Goal: Task Accomplishment & Management: Complete application form

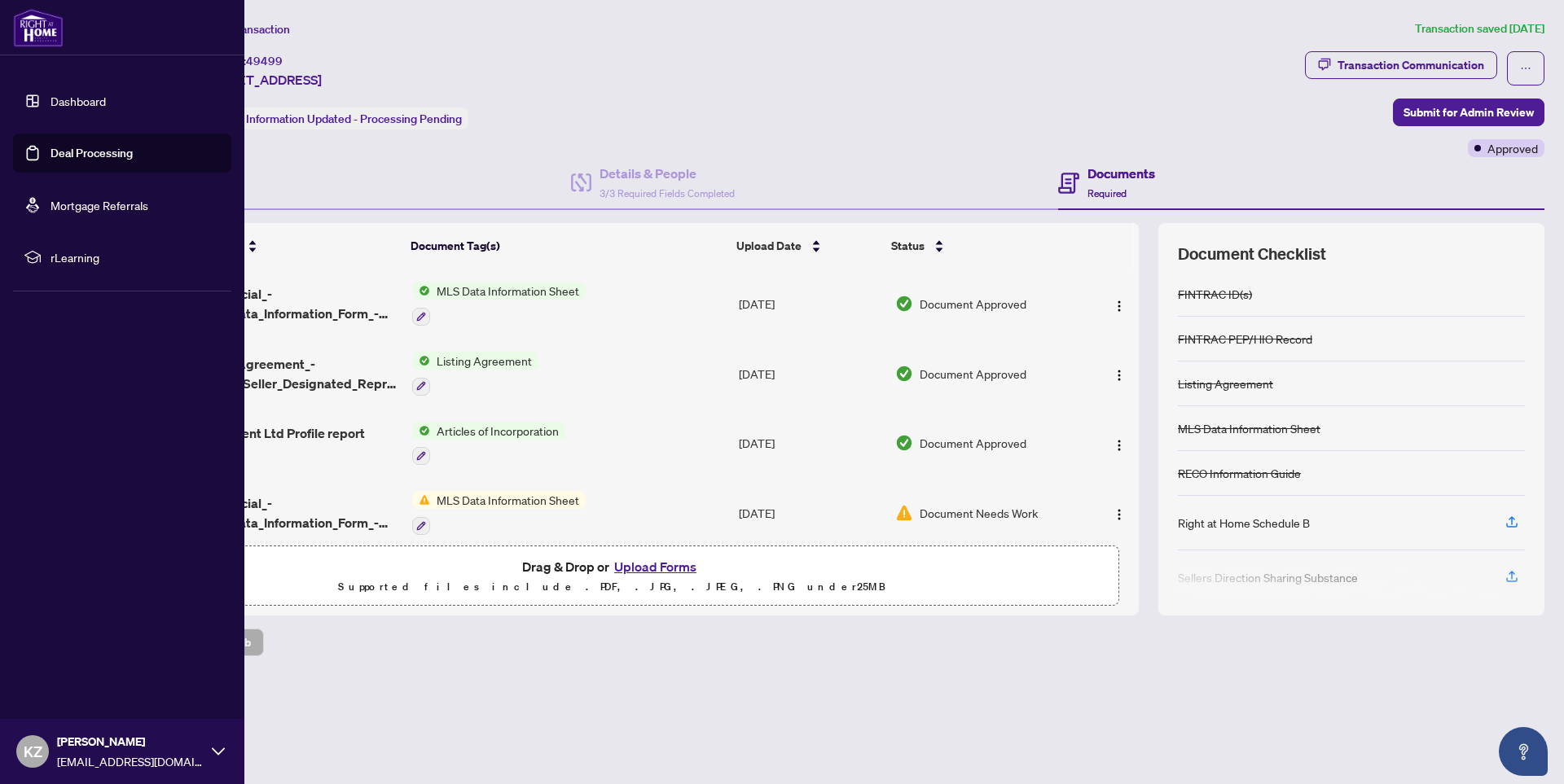
click at [88, 154] on link "Deal Processing" at bounding box center [91, 153] width 82 height 15
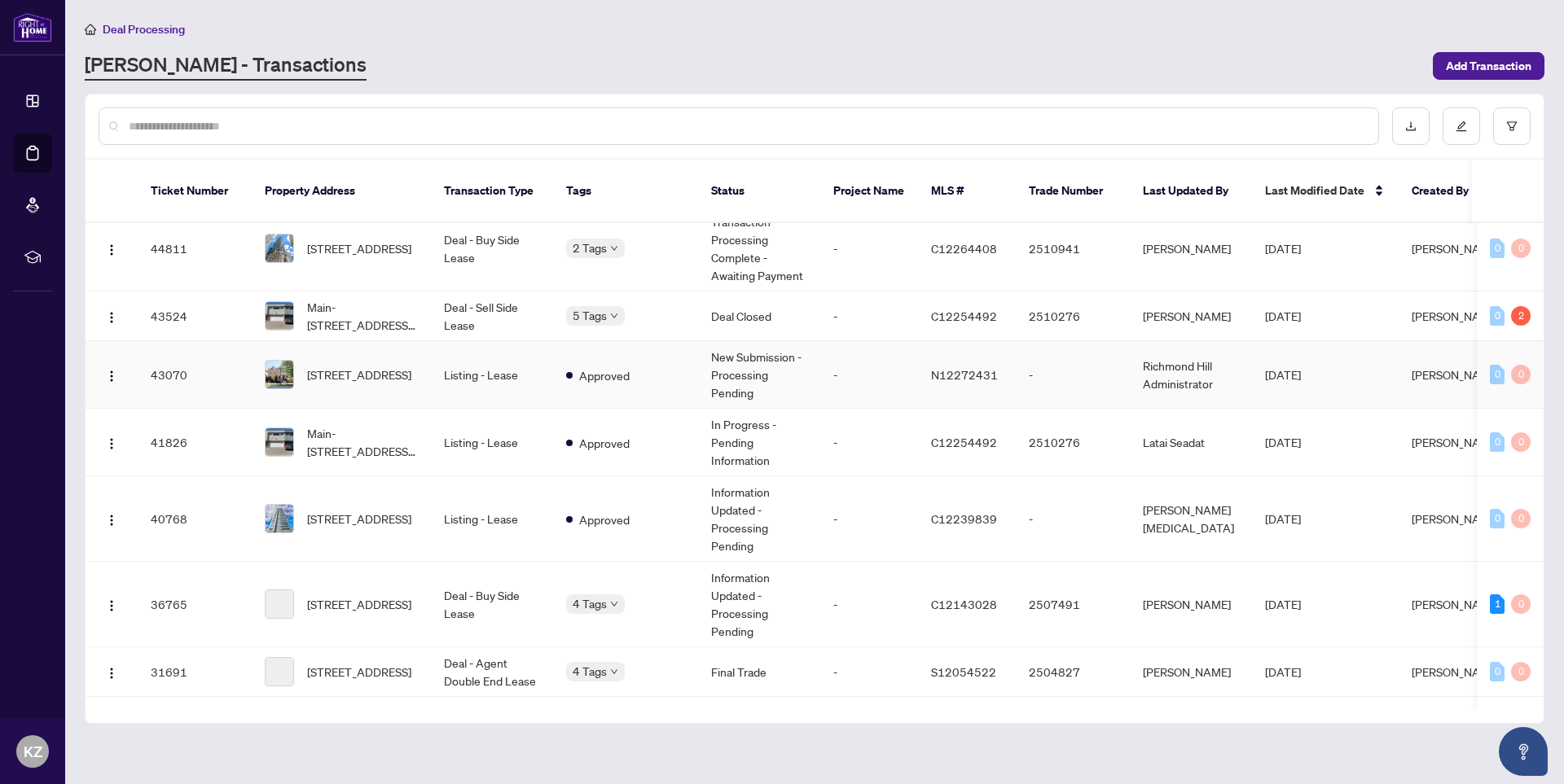
scroll to position [244, 0]
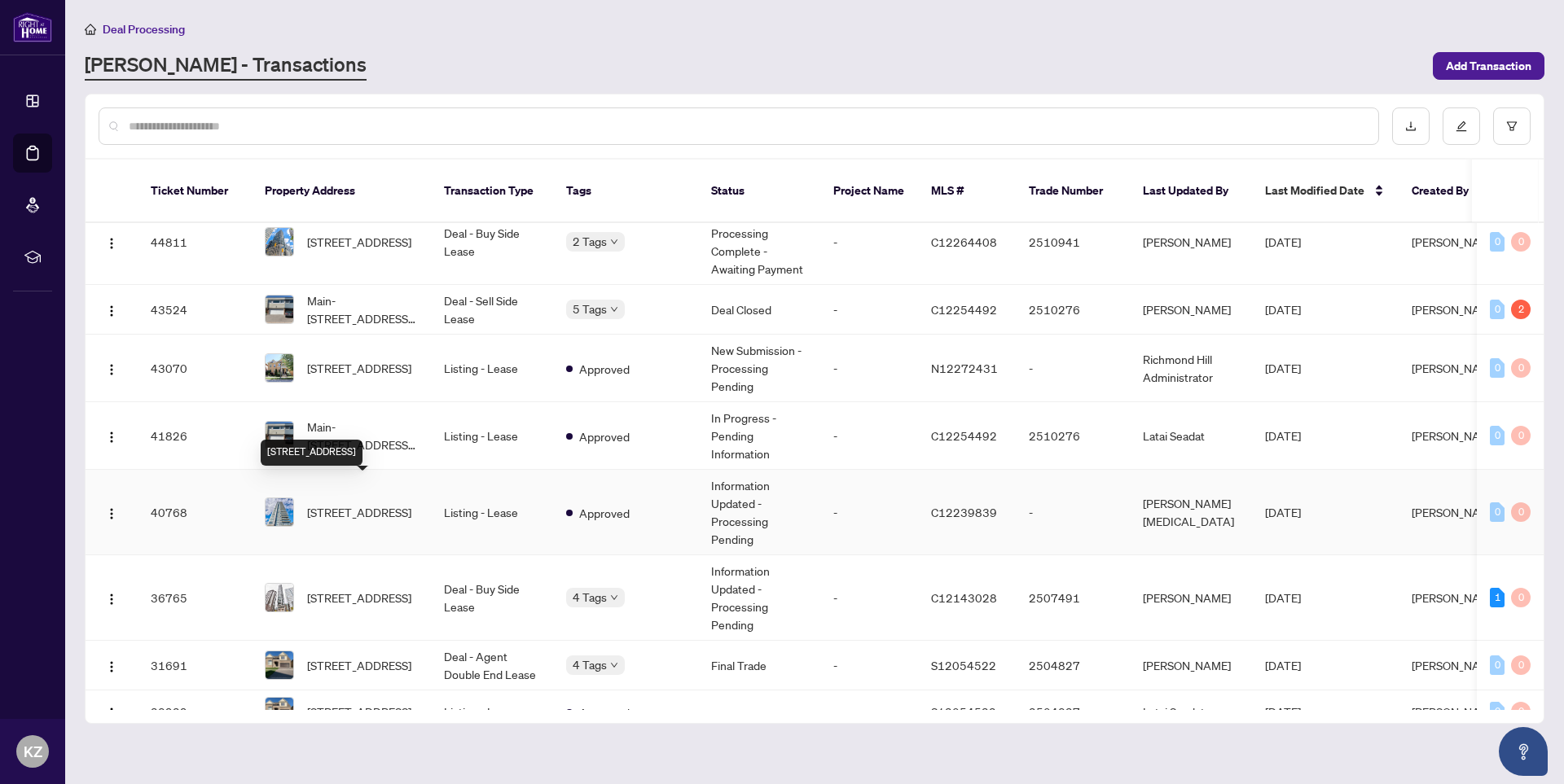
click at [357, 503] on span "[STREET_ADDRESS]" at bounding box center [360, 512] width 104 height 18
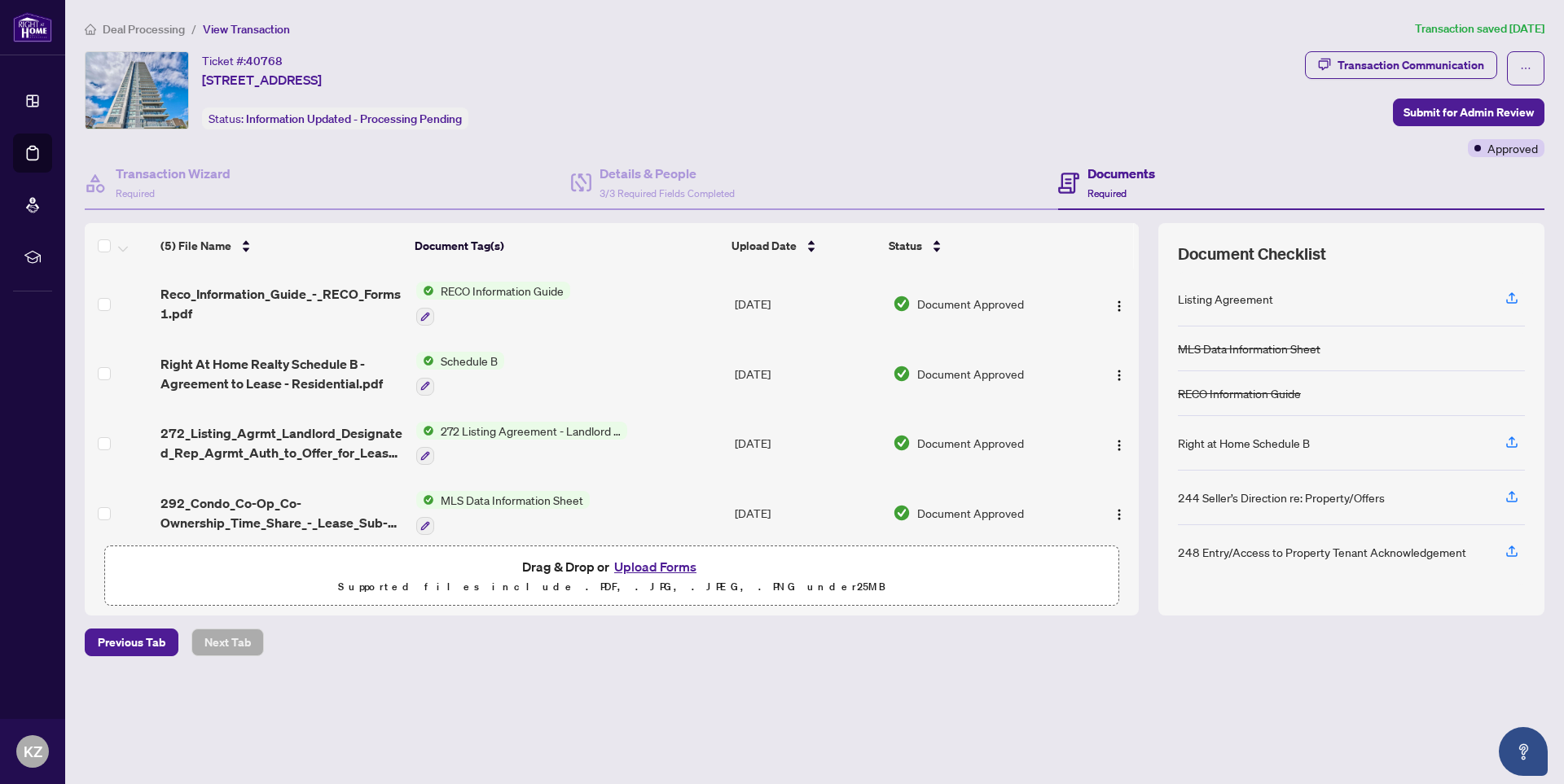
click at [658, 563] on button "Upload Forms" at bounding box center [654, 566] width 92 height 21
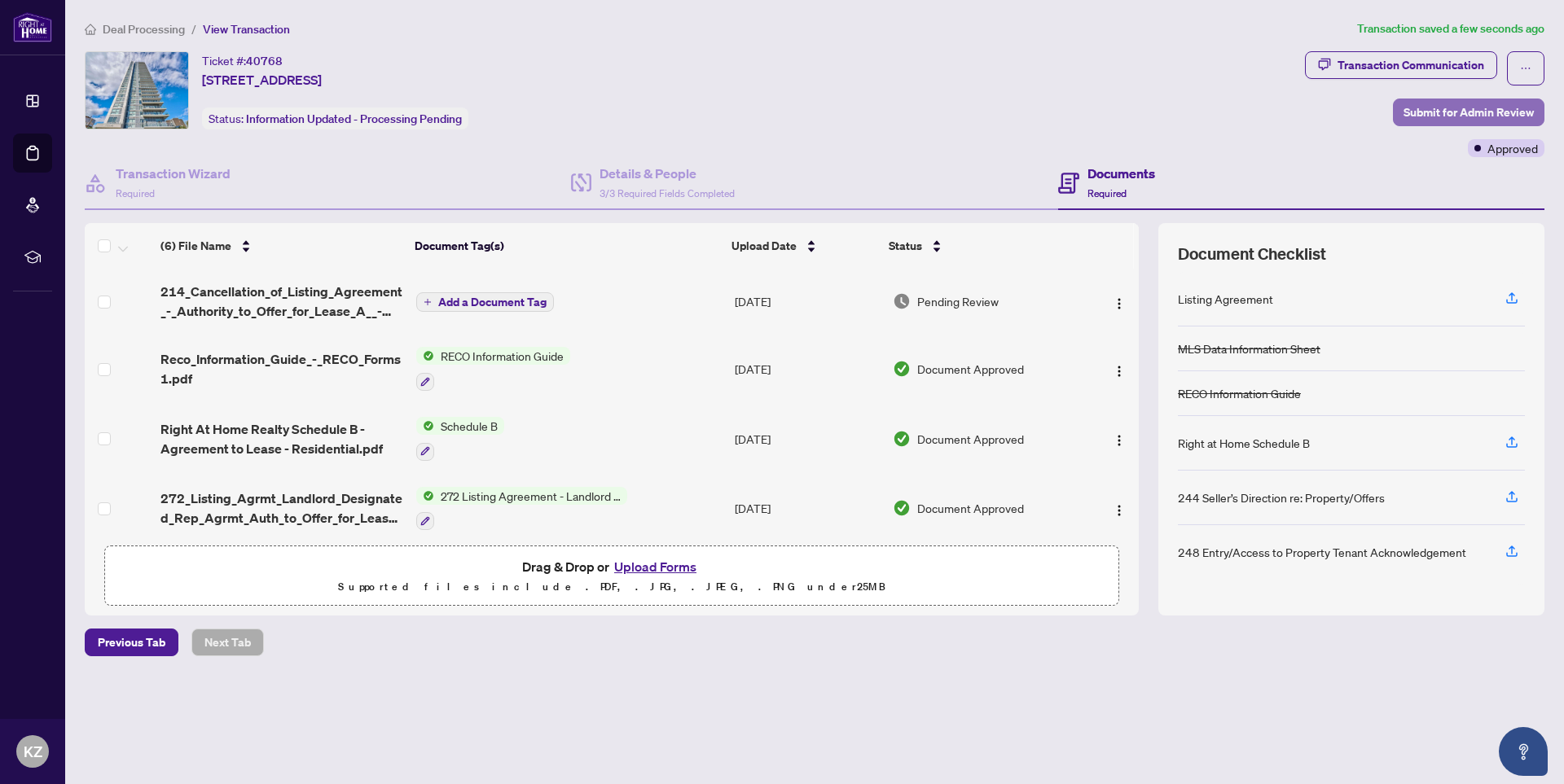
click at [1485, 110] on span "Submit for Admin Review" at bounding box center [1468, 112] width 130 height 26
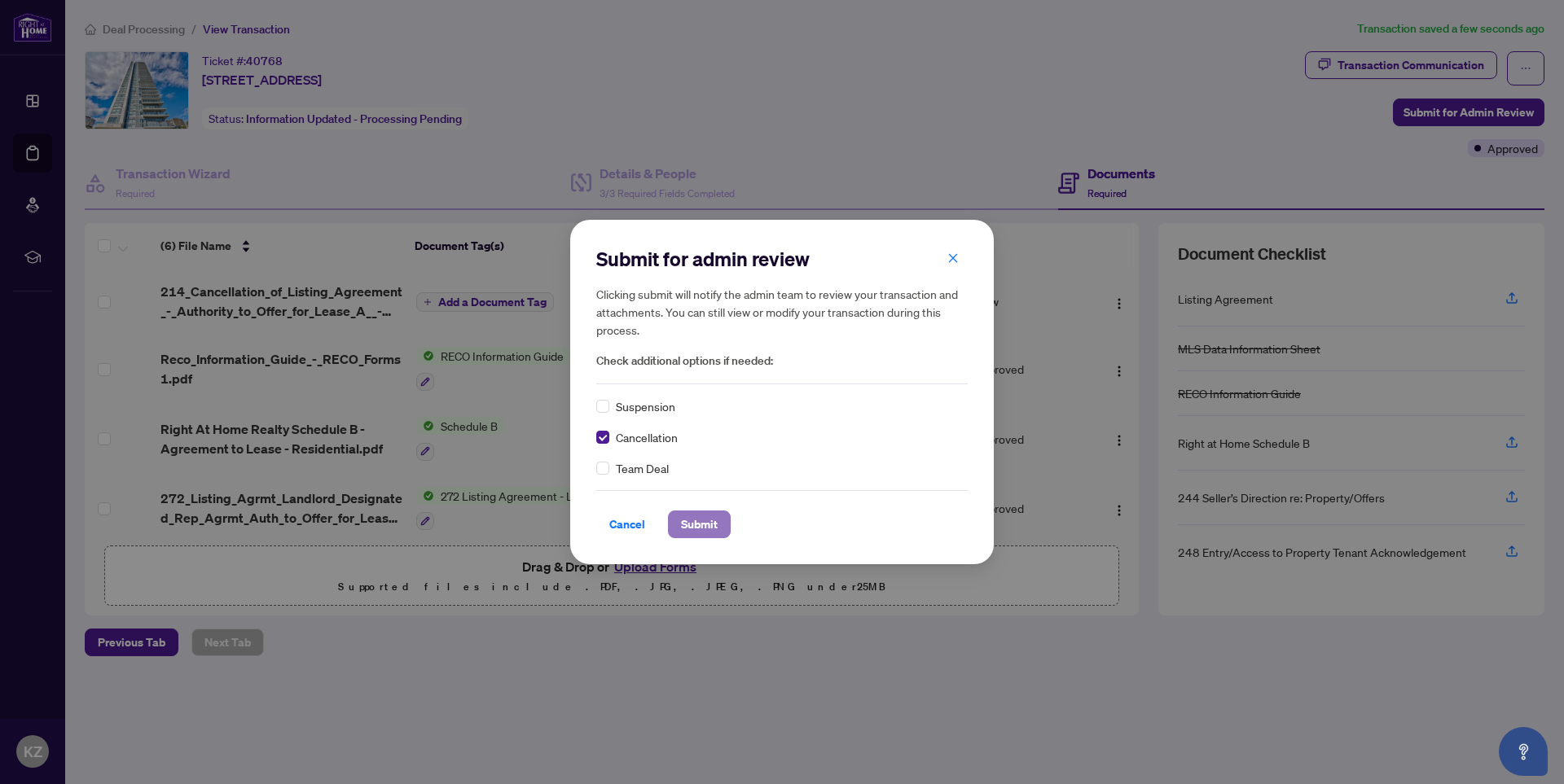
click at [696, 518] on span "Submit" at bounding box center [699, 524] width 36 height 26
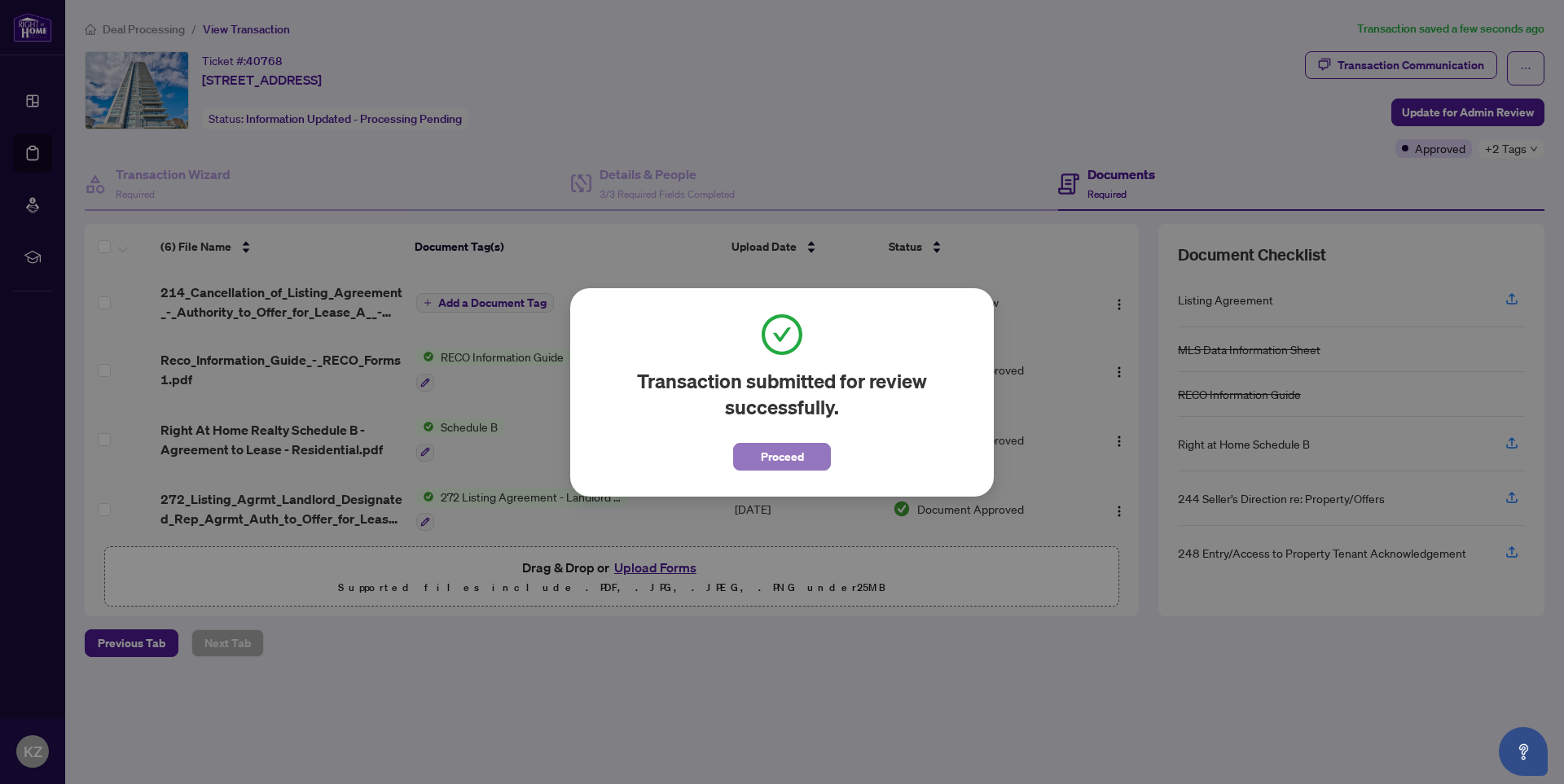
click at [778, 455] on span "Proceed" at bounding box center [782, 456] width 43 height 26
